Goal: Information Seeking & Learning: Check status

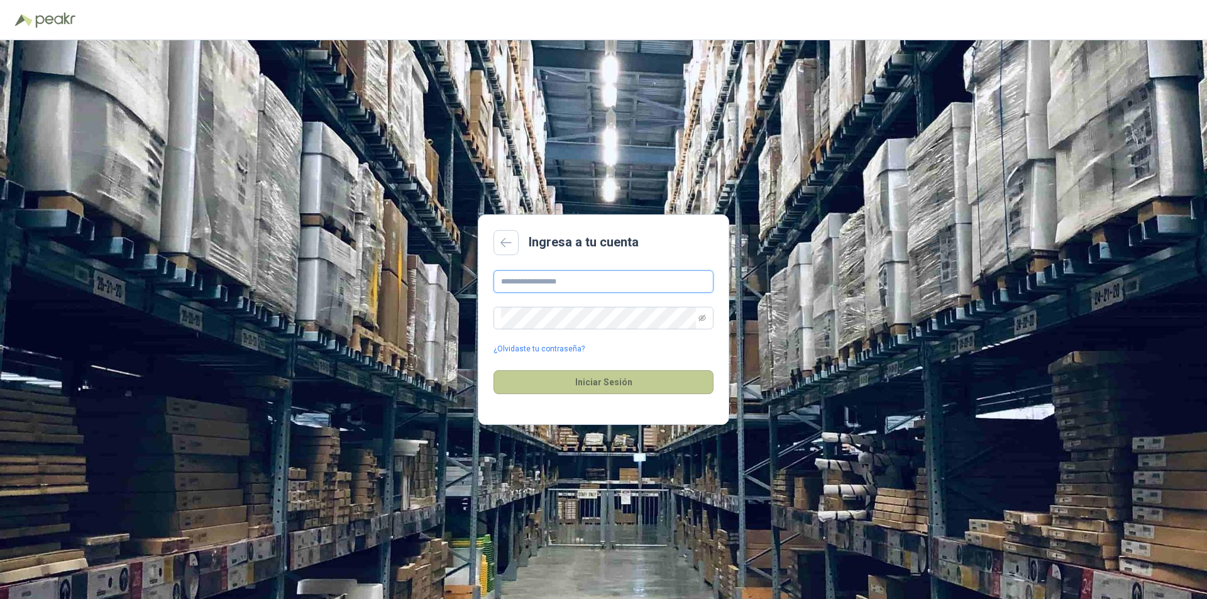
type input "**********"
click at [556, 386] on button "Iniciar Sesión" at bounding box center [604, 382] width 220 height 24
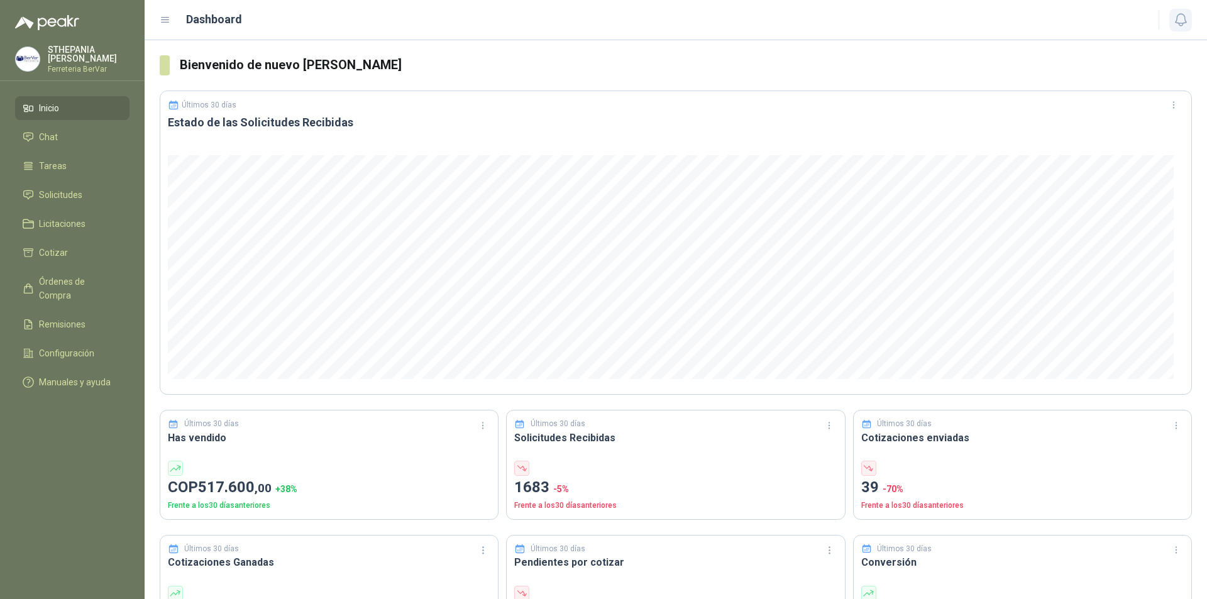
click at [1186, 13] on icon "button" at bounding box center [1181, 20] width 16 height 16
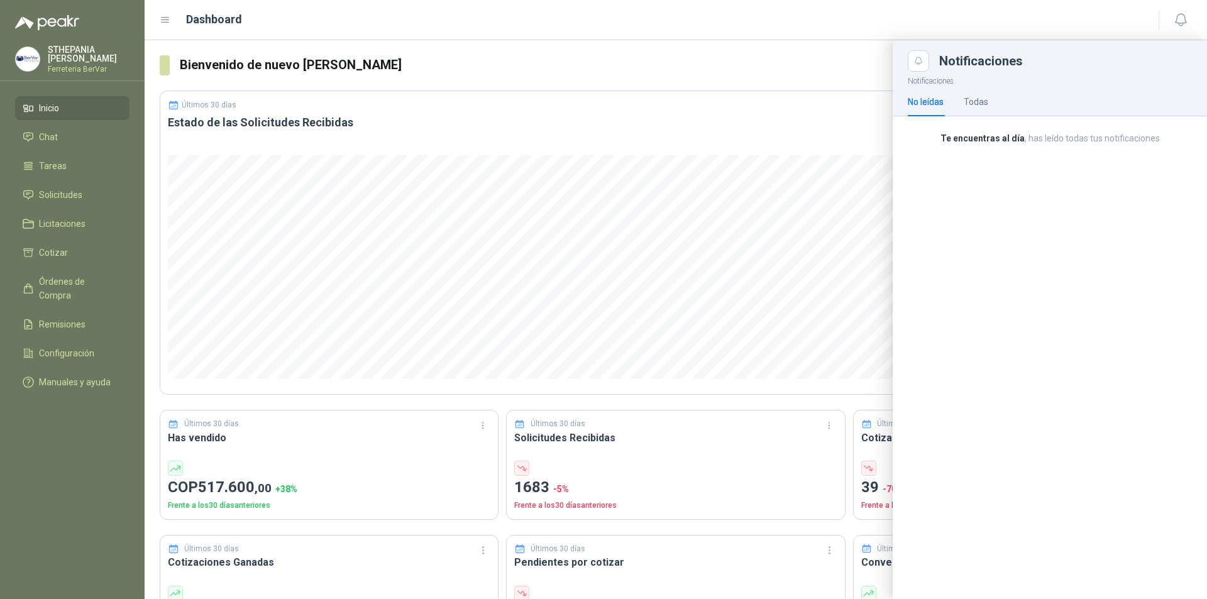
click at [964, 99] on div "No leídas Todas" at bounding box center [948, 101] width 80 height 29
click at [970, 100] on div "Todas" at bounding box center [976, 102] width 25 height 14
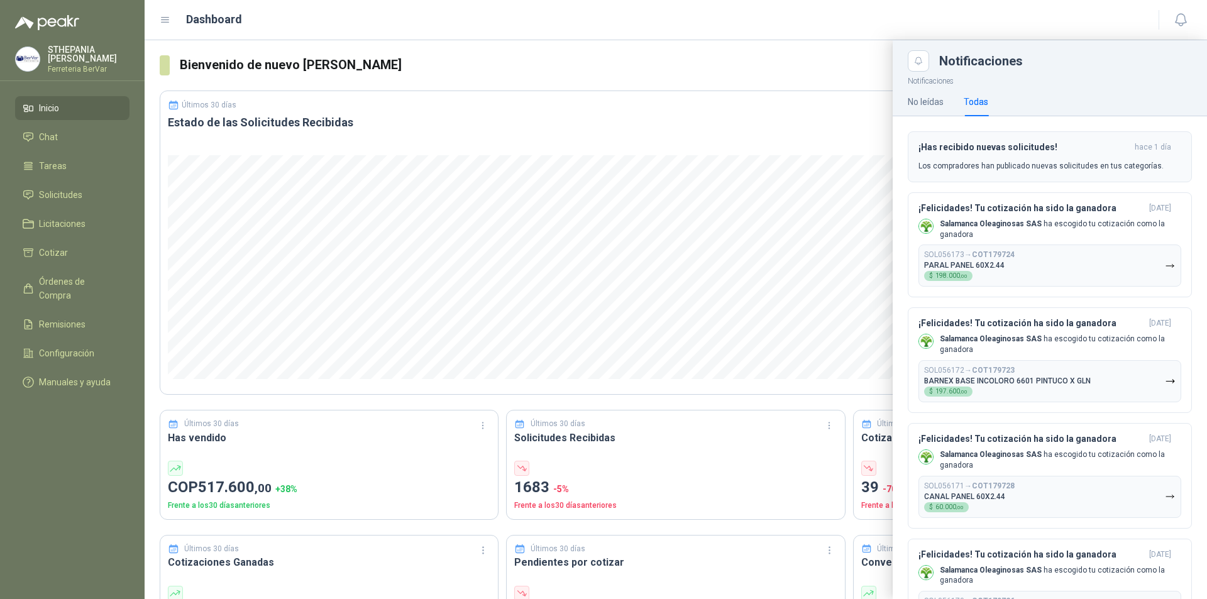
click at [989, 161] on p "Los compradores han publicado nuevas solicitudes en tus categorías." at bounding box center [1041, 165] width 245 height 11
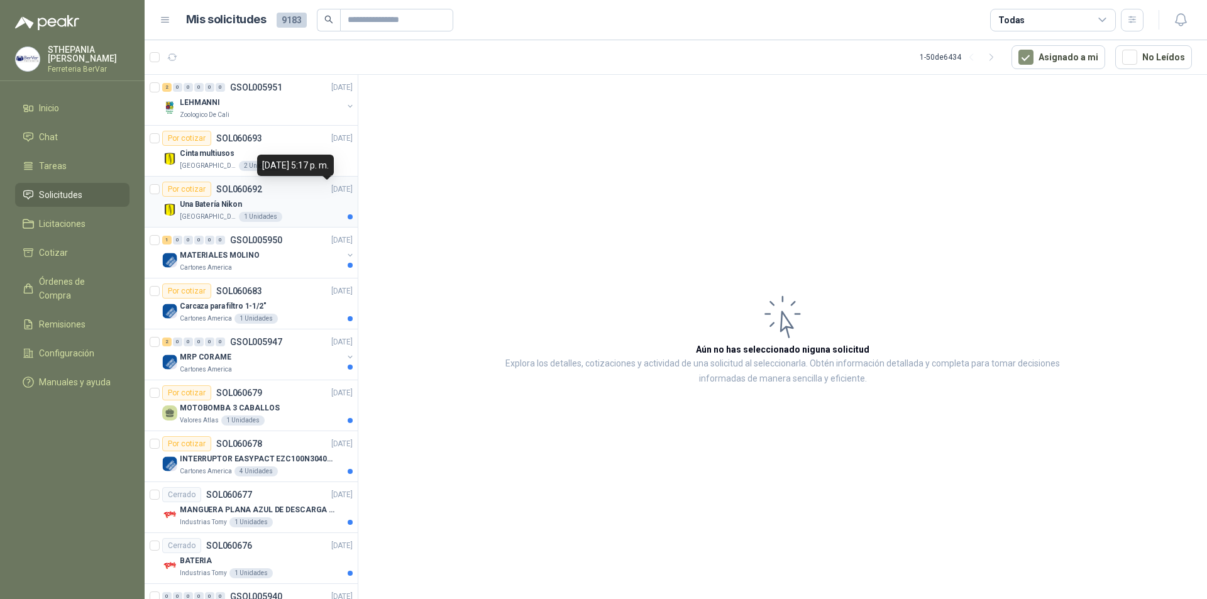
click at [331, 193] on p "[DATE]" at bounding box center [341, 190] width 21 height 12
click at [329, 202] on div "Una Batería Nikon" at bounding box center [266, 204] width 173 height 15
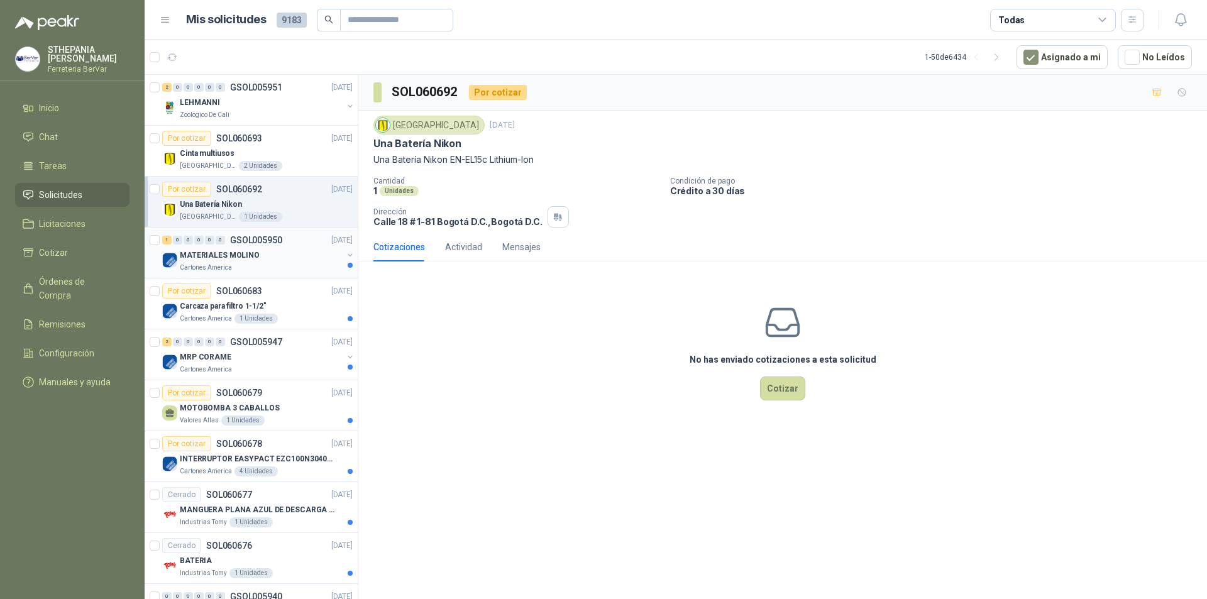
click at [299, 258] on div "MATERIALES MOLINO" at bounding box center [261, 255] width 163 height 15
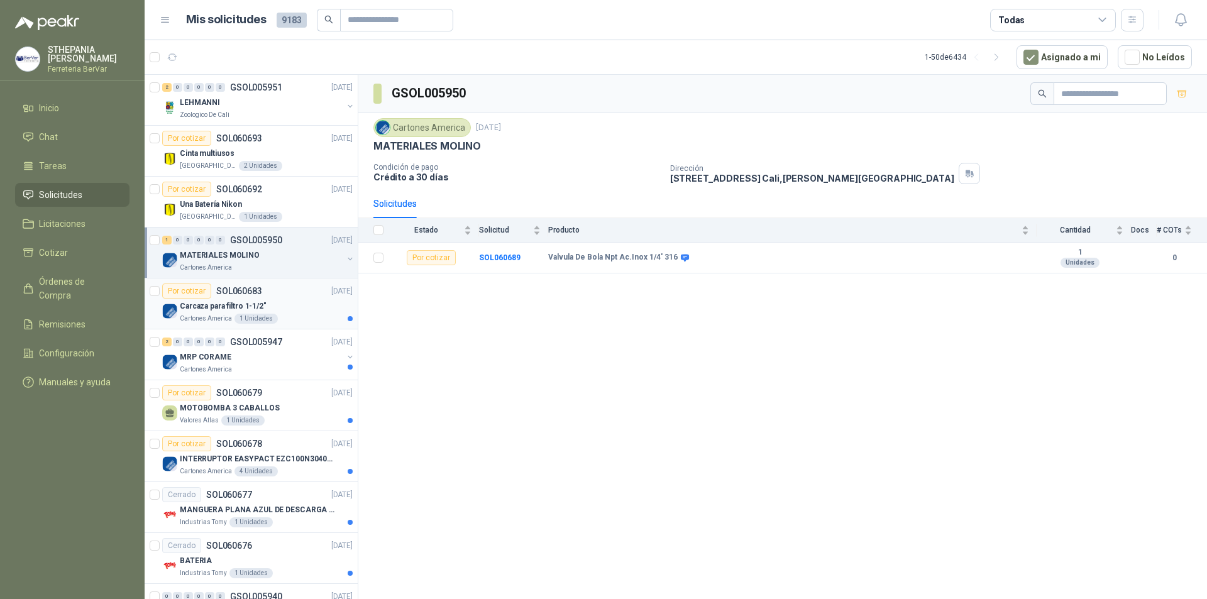
click at [215, 311] on p "Carcaza para filtro 1-1/2"" at bounding box center [223, 307] width 87 height 12
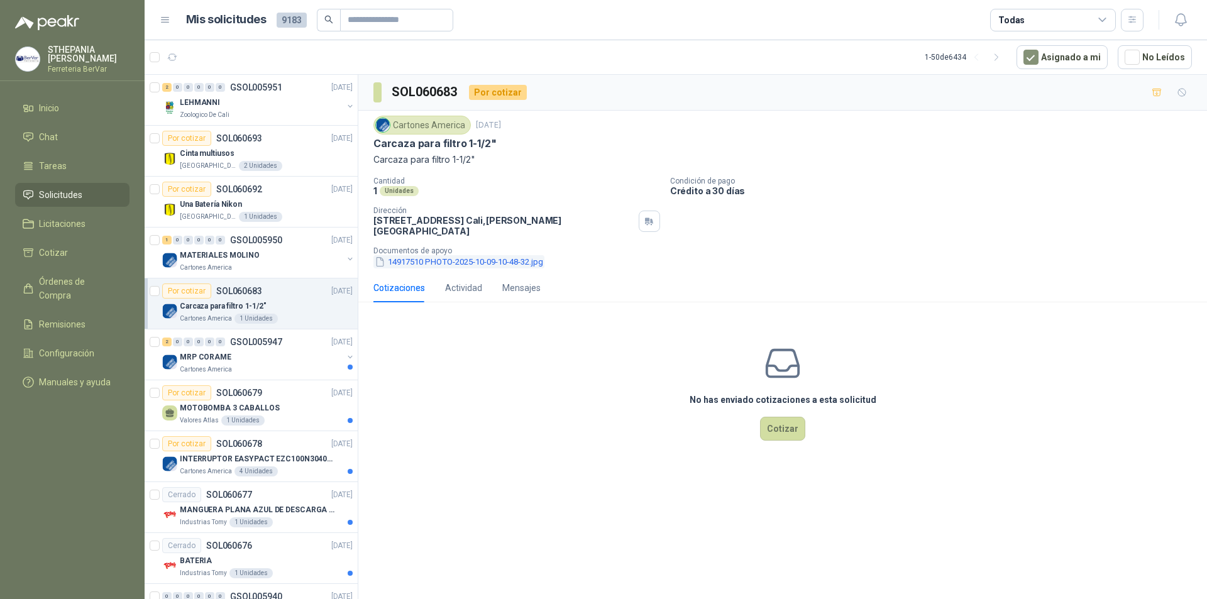
click at [426, 255] on button "14917510 PHOTO-2025-10-09-10-48-32.jpg" at bounding box center [459, 261] width 171 height 13
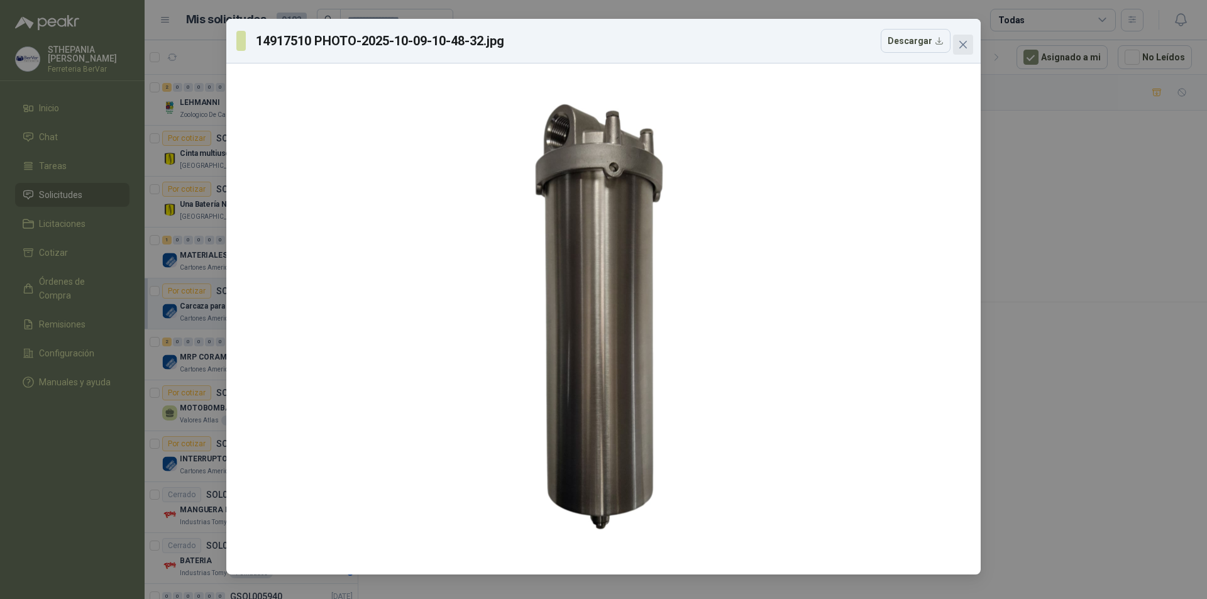
click at [960, 39] on button "Close" at bounding box center [963, 45] width 20 height 20
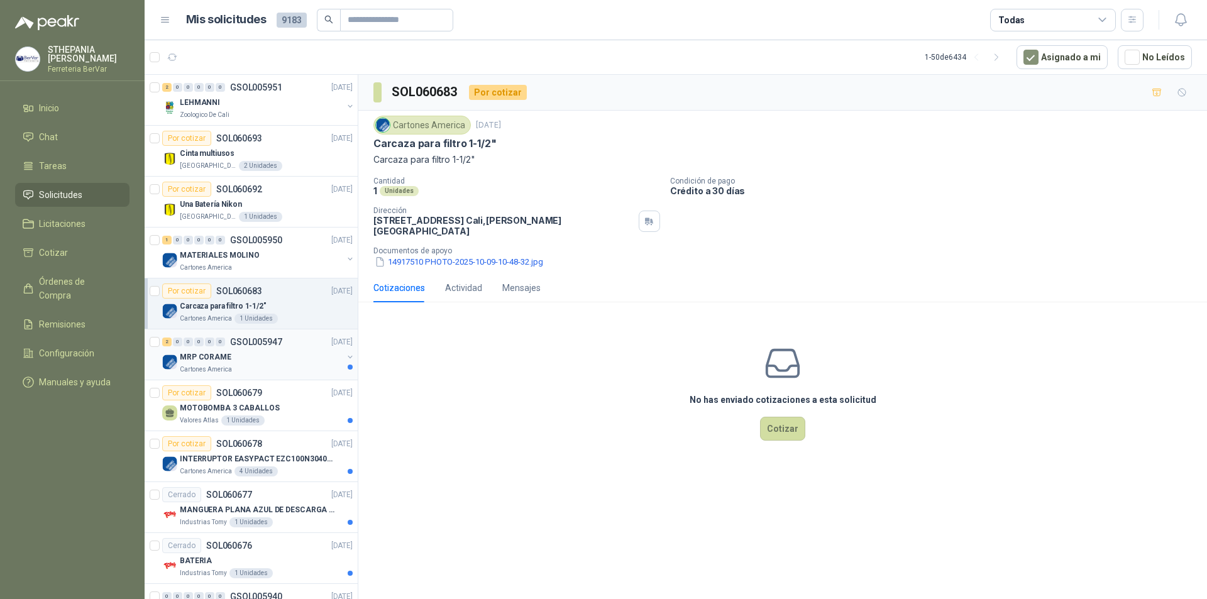
click at [260, 346] on div "2 0 0 0 0 0 GSOL005947 [DATE]" at bounding box center [258, 342] width 193 height 15
click at [260, 347] on p "GSOL005947" at bounding box center [256, 342] width 52 height 9
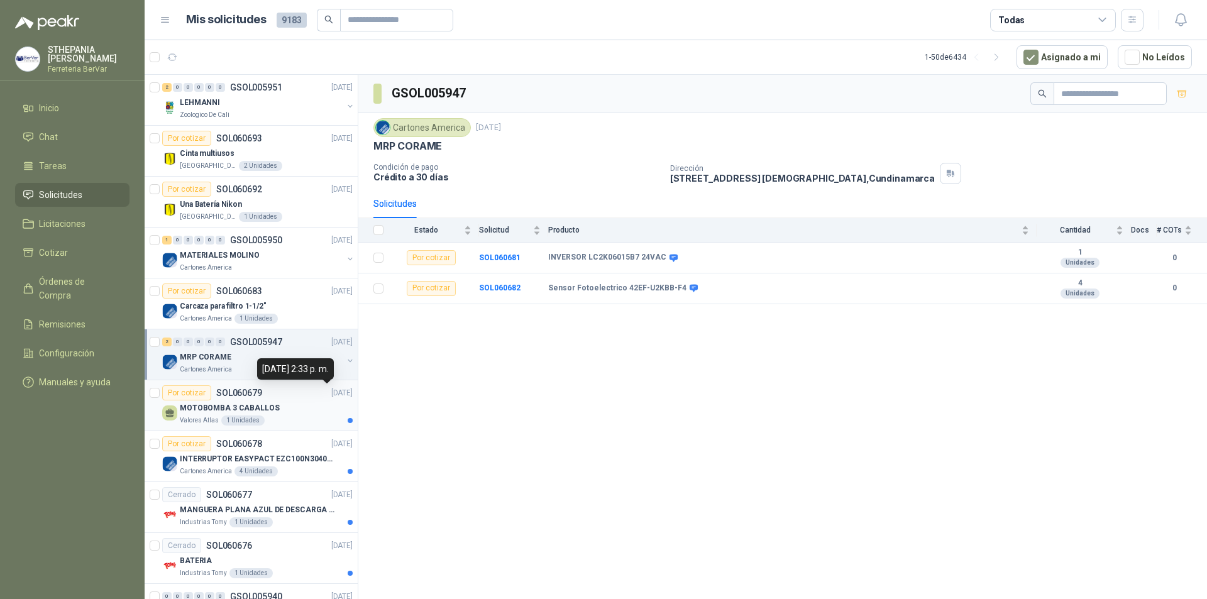
click at [331, 394] on p "[DATE]" at bounding box center [341, 393] width 21 height 12
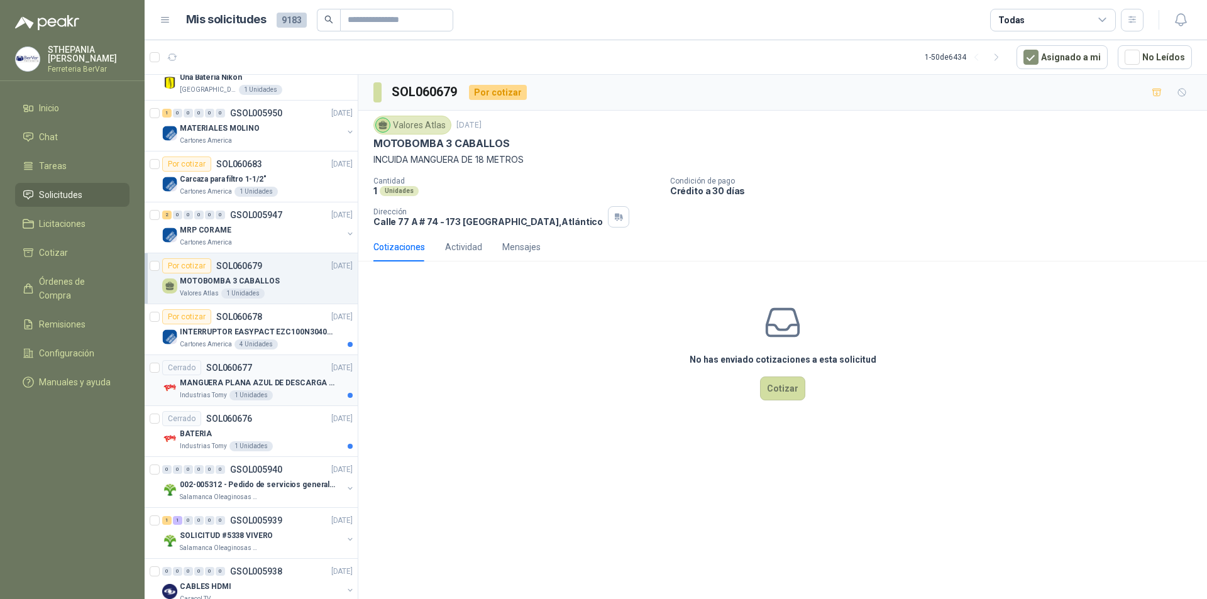
scroll to position [252, 0]
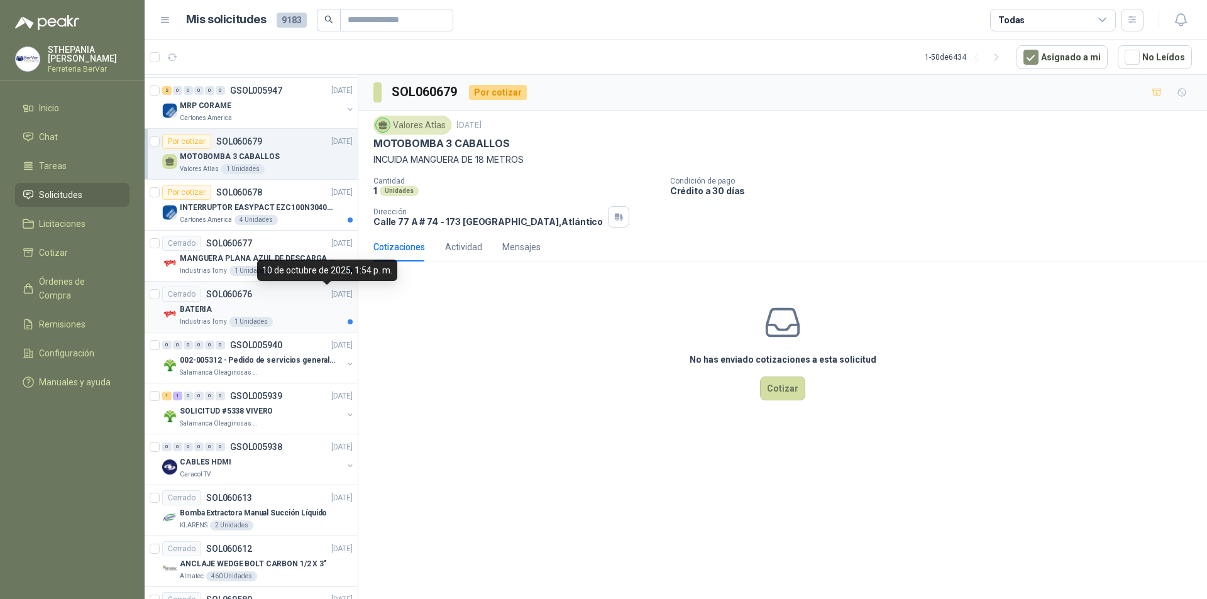
click at [335, 295] on p "[DATE]" at bounding box center [341, 295] width 21 height 12
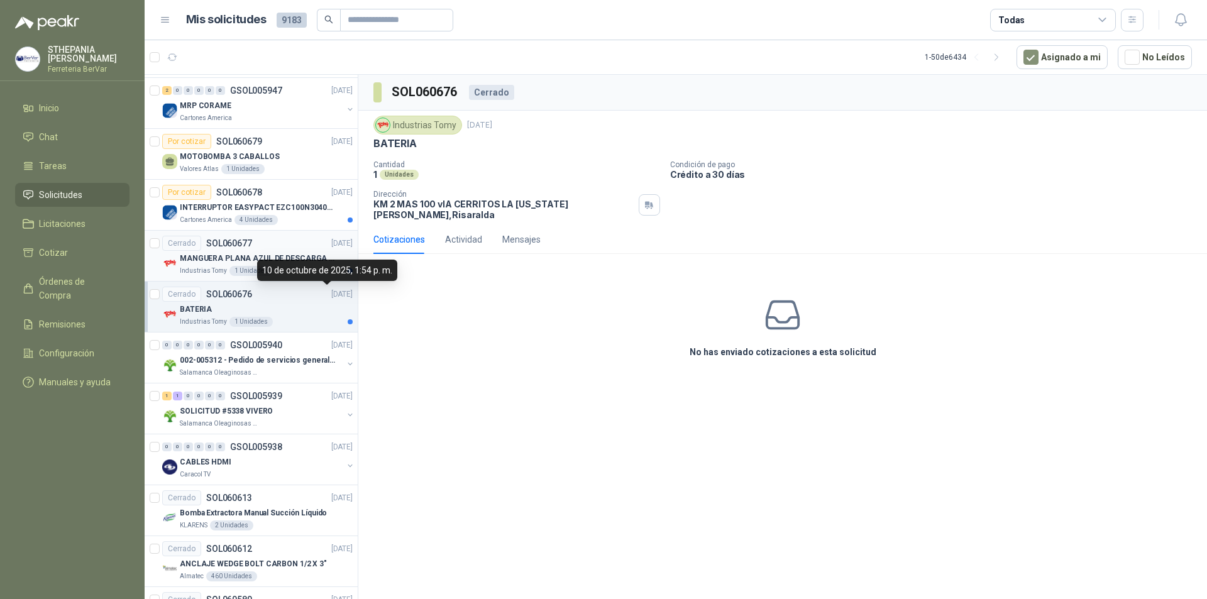
click at [280, 242] on div "Cerrado SOL060677 [DATE]" at bounding box center [257, 243] width 191 height 15
